Goal: Information Seeking & Learning: Check status

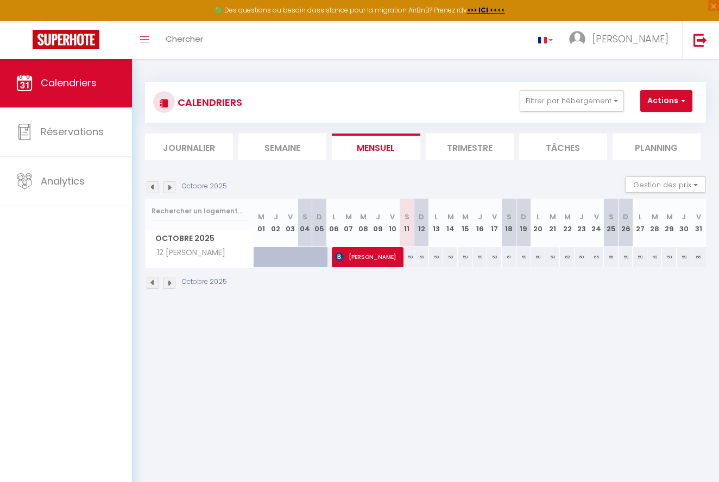
click at [172, 283] on img at bounding box center [169, 283] width 12 height 12
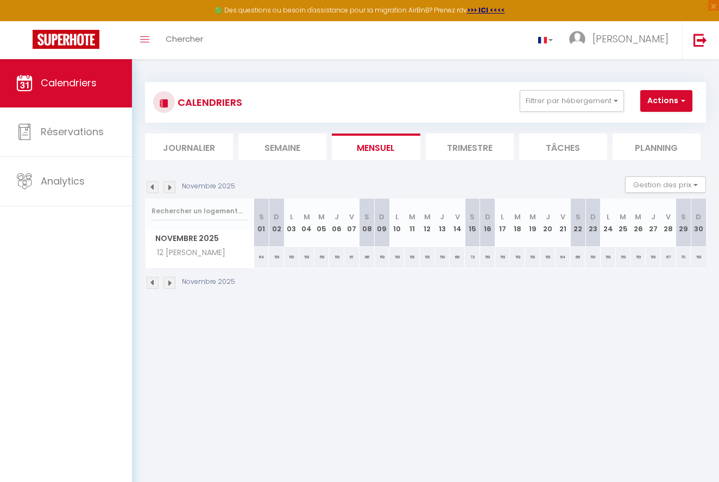
click at [172, 284] on img at bounding box center [169, 283] width 12 height 12
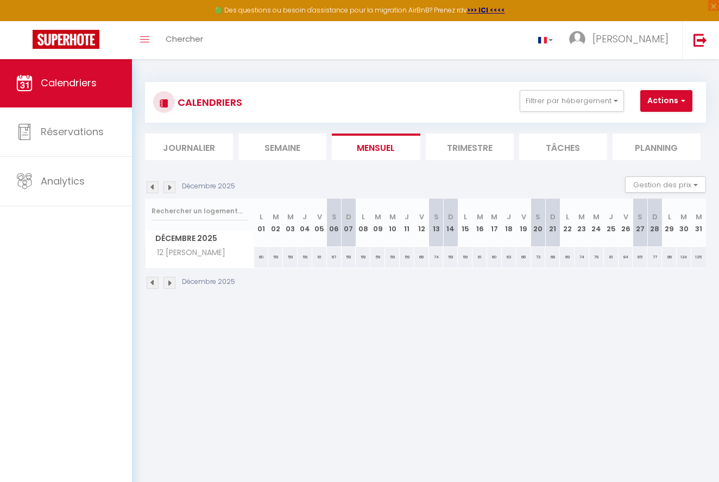
click at [172, 284] on img at bounding box center [169, 283] width 12 height 12
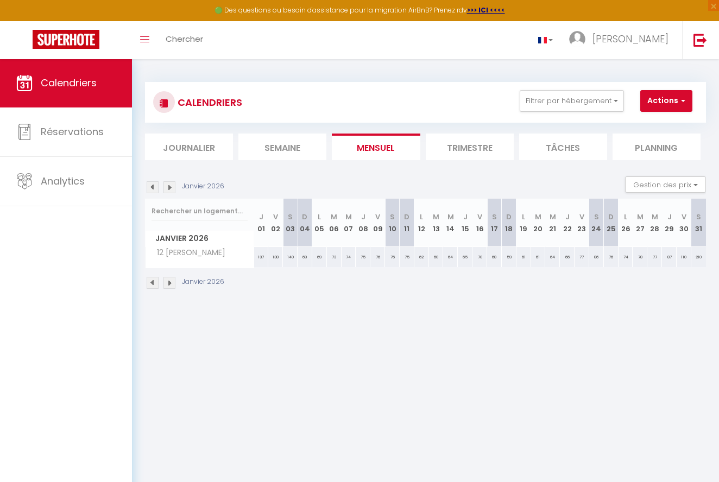
click at [172, 284] on img at bounding box center [169, 283] width 12 height 12
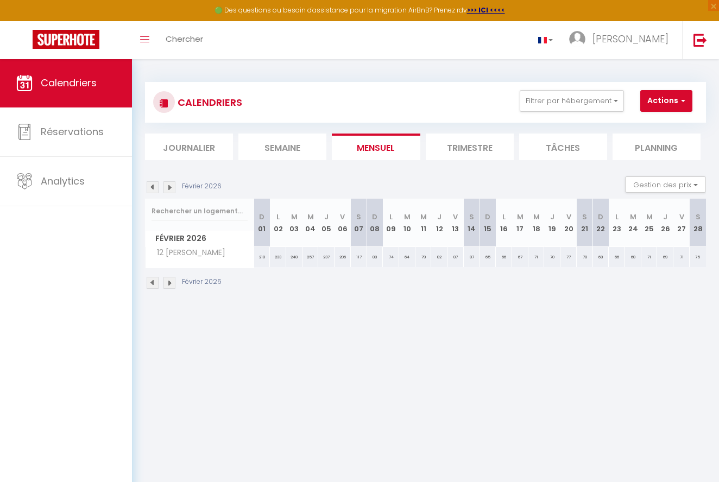
click at [154, 282] on img at bounding box center [153, 283] width 12 height 12
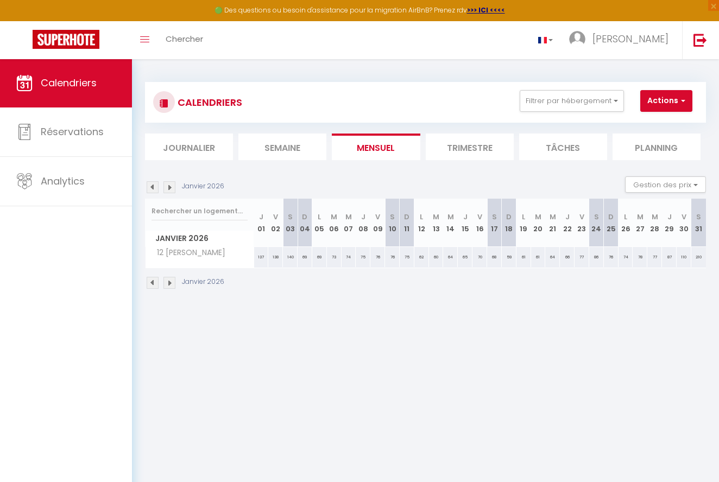
click at [154, 282] on img at bounding box center [153, 283] width 12 height 12
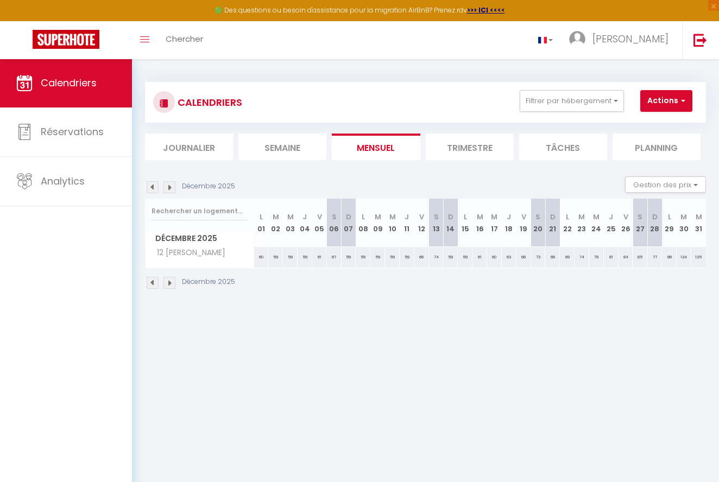
click at [154, 282] on img at bounding box center [153, 283] width 12 height 12
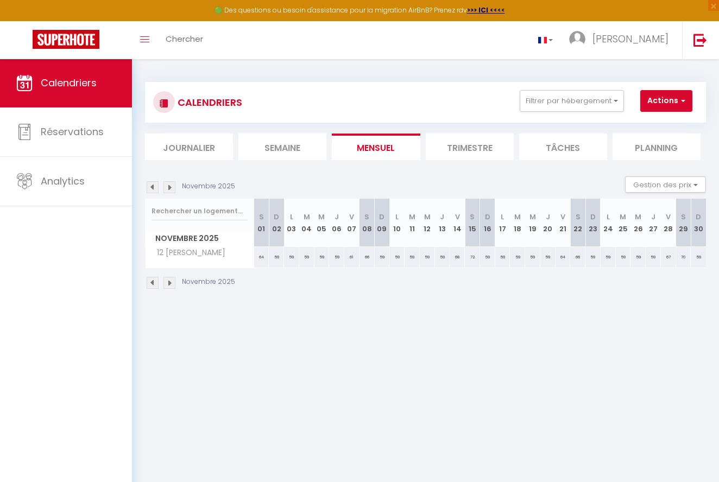
click at [154, 282] on img at bounding box center [153, 283] width 12 height 12
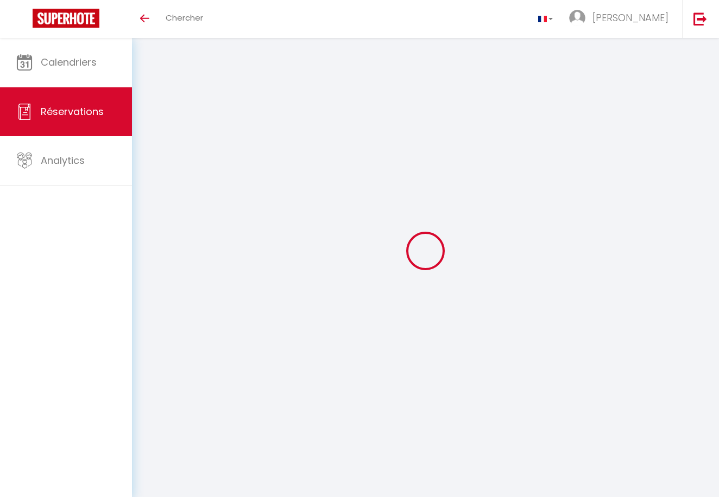
select select "not_cancelled"
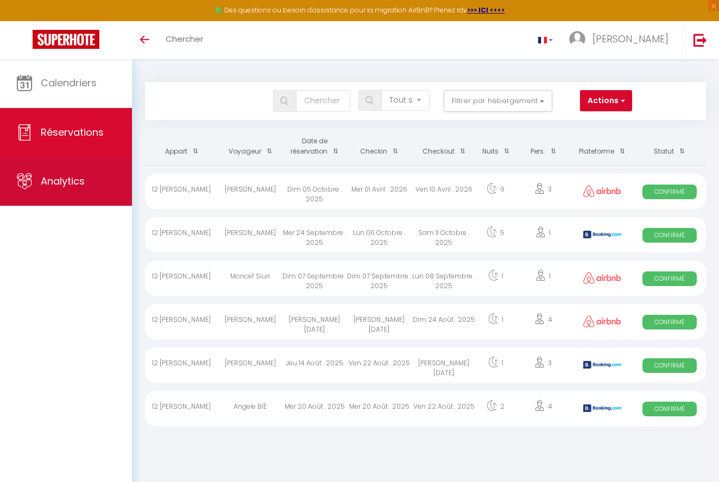
click at [66, 179] on span "Analytics" at bounding box center [63, 181] width 44 height 14
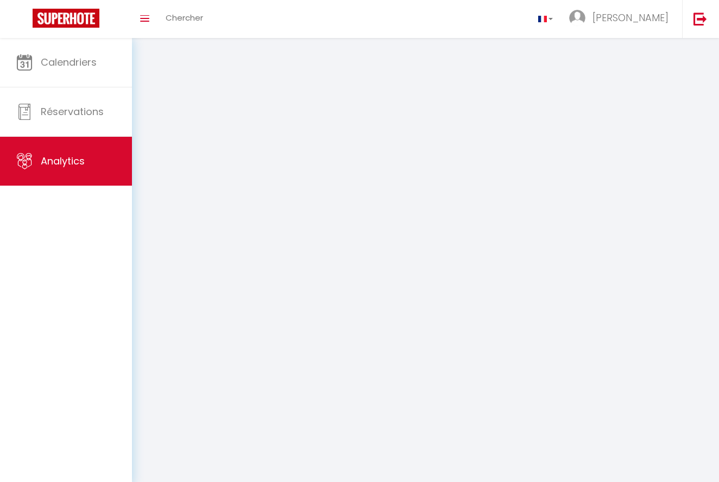
select select "2025"
select select "10"
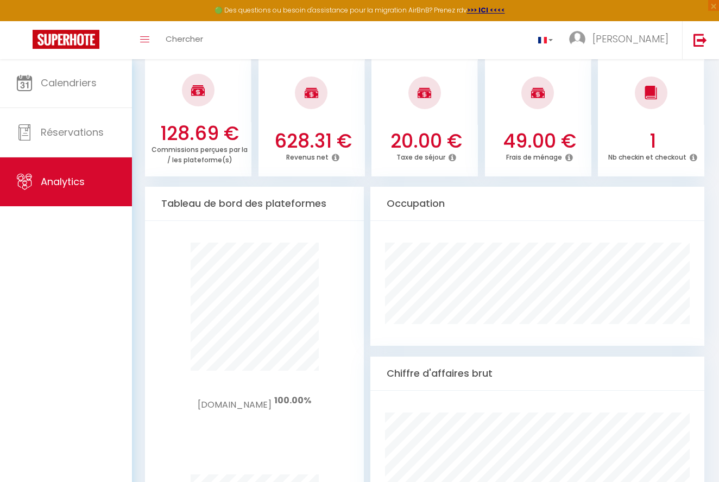
scroll to position [449, 0]
